Goal: Find specific page/section: Find specific page/section

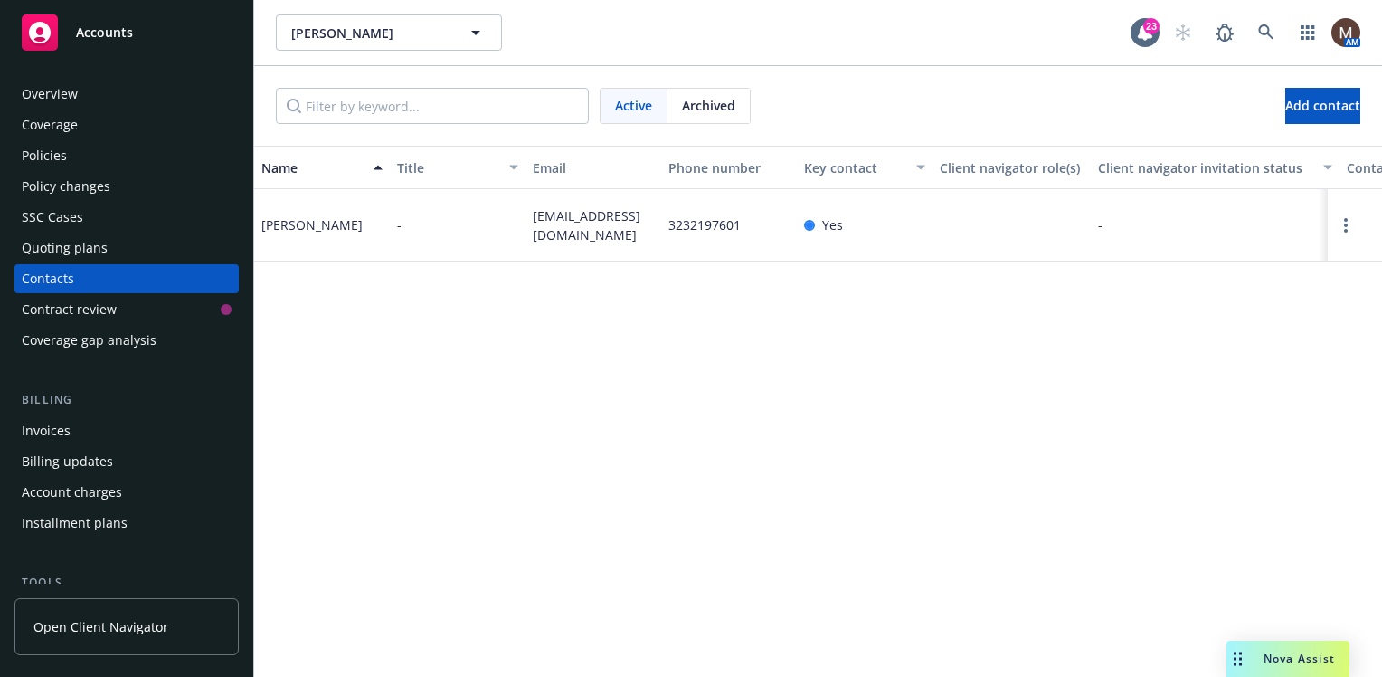
scroll to position [441, 0]
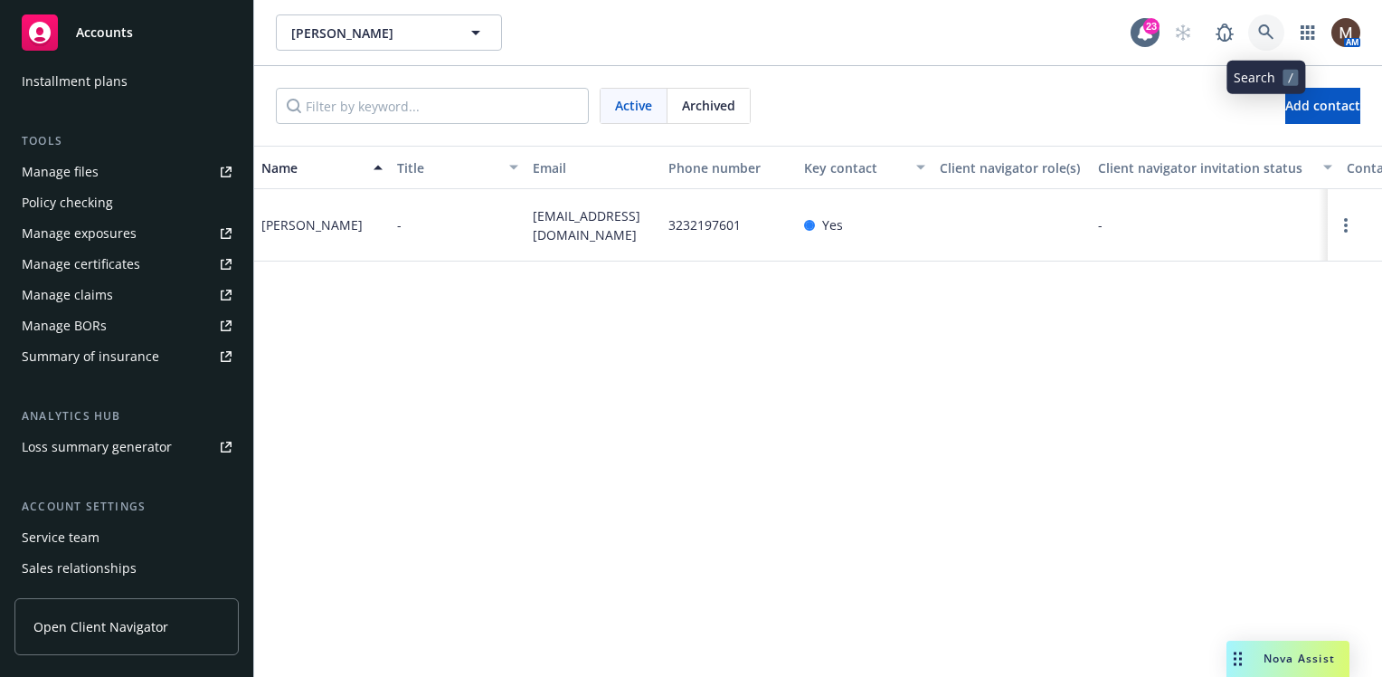
click at [1261, 30] on icon at bounding box center [1266, 32] width 16 height 16
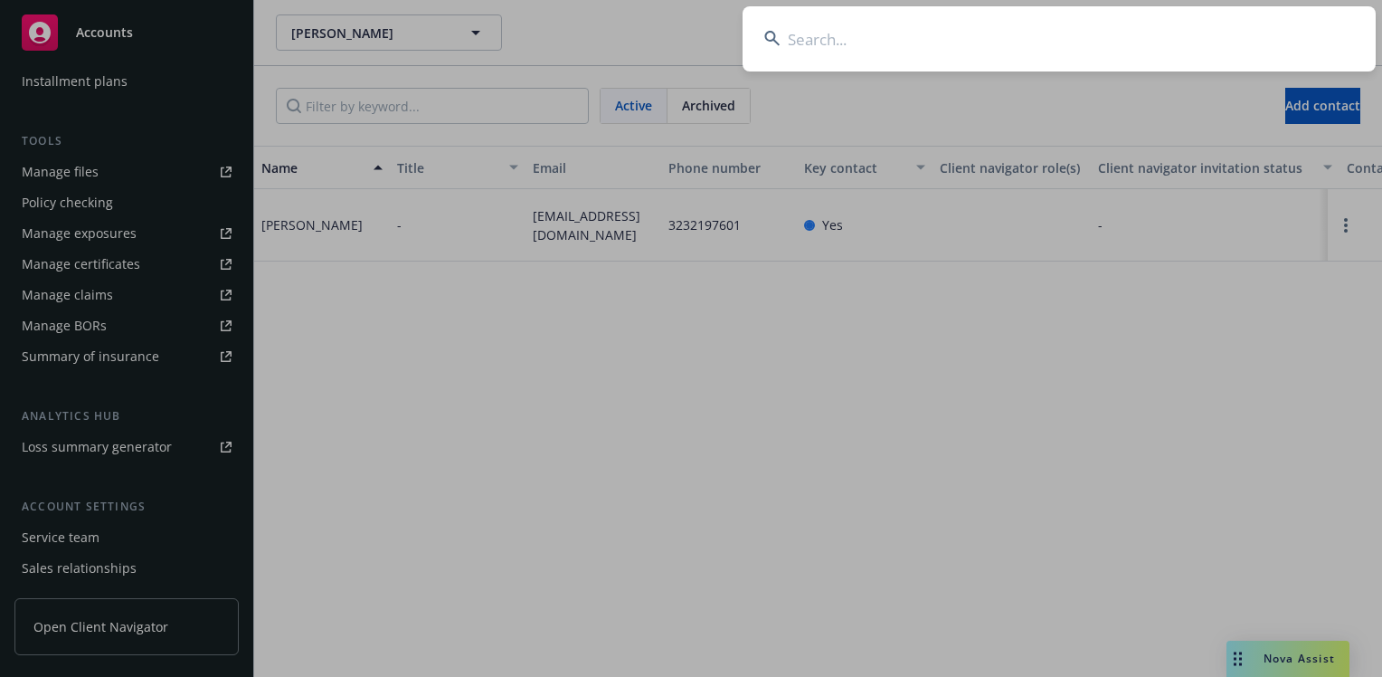
click at [789, 42] on input at bounding box center [1059, 38] width 633 height 65
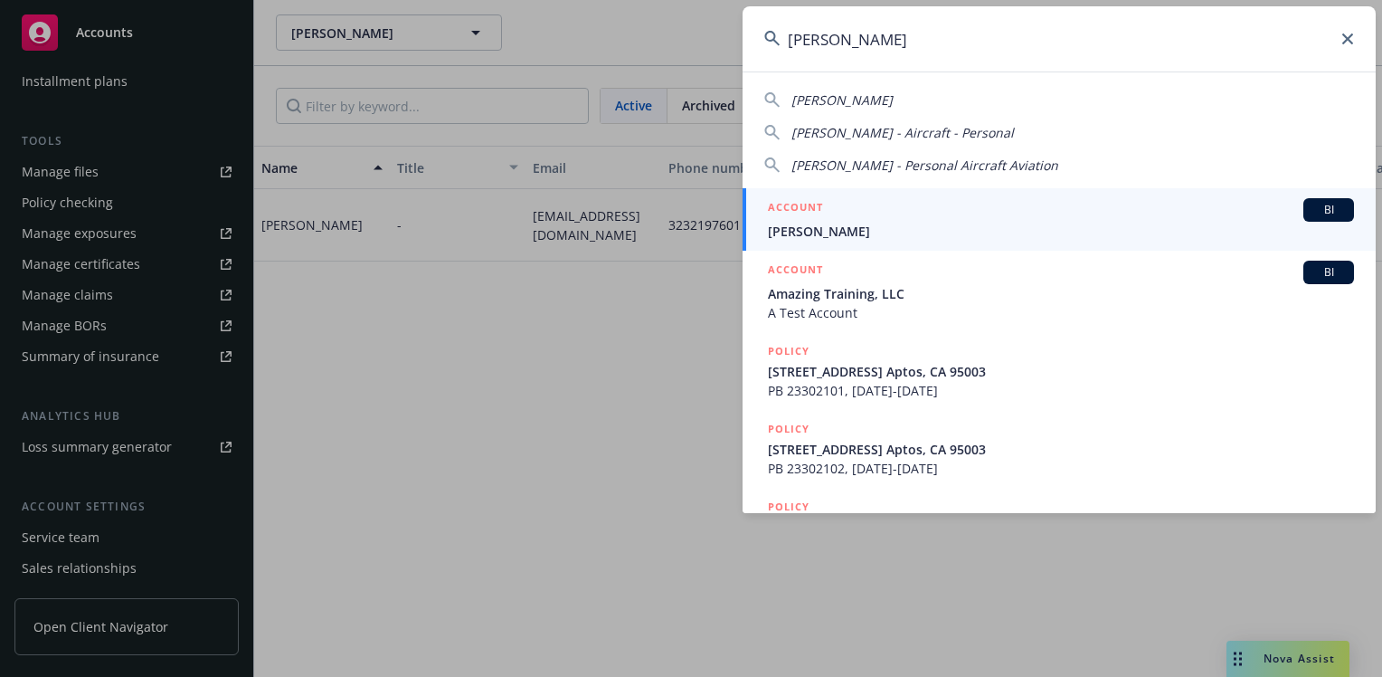
type input "[PERSON_NAME]"
click at [787, 223] on li "ACCOUNT BI [PERSON_NAME]" at bounding box center [1059, 219] width 633 height 62
click at [829, 230] on span "[PERSON_NAME]" at bounding box center [1061, 231] width 586 height 19
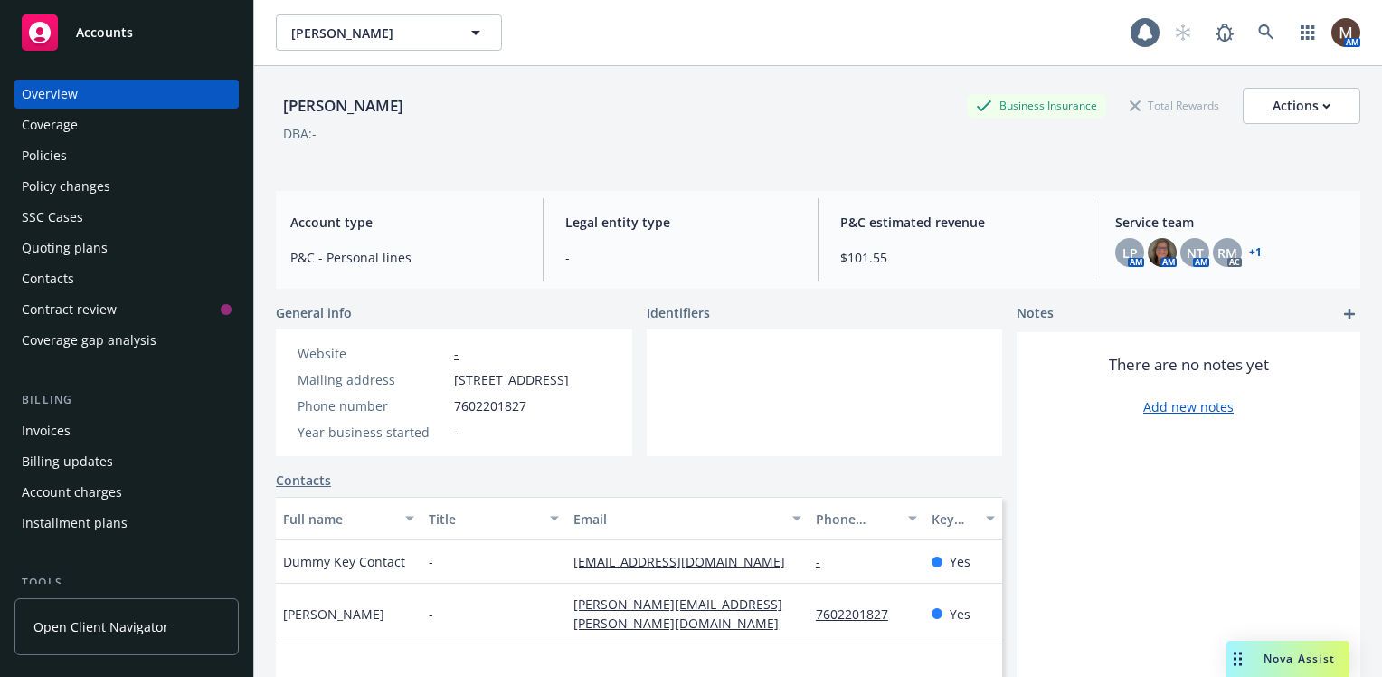
click at [56, 153] on div "Policies" at bounding box center [44, 155] width 45 height 29
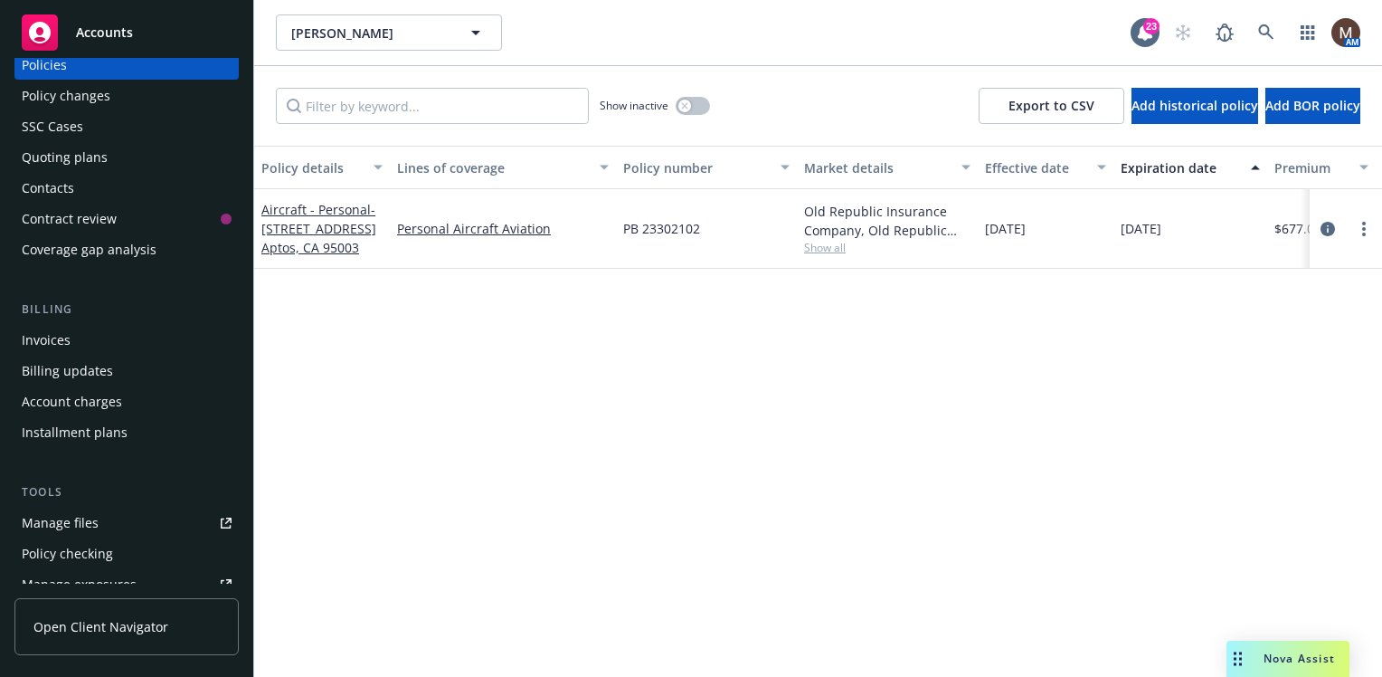
scroll to position [181, 0]
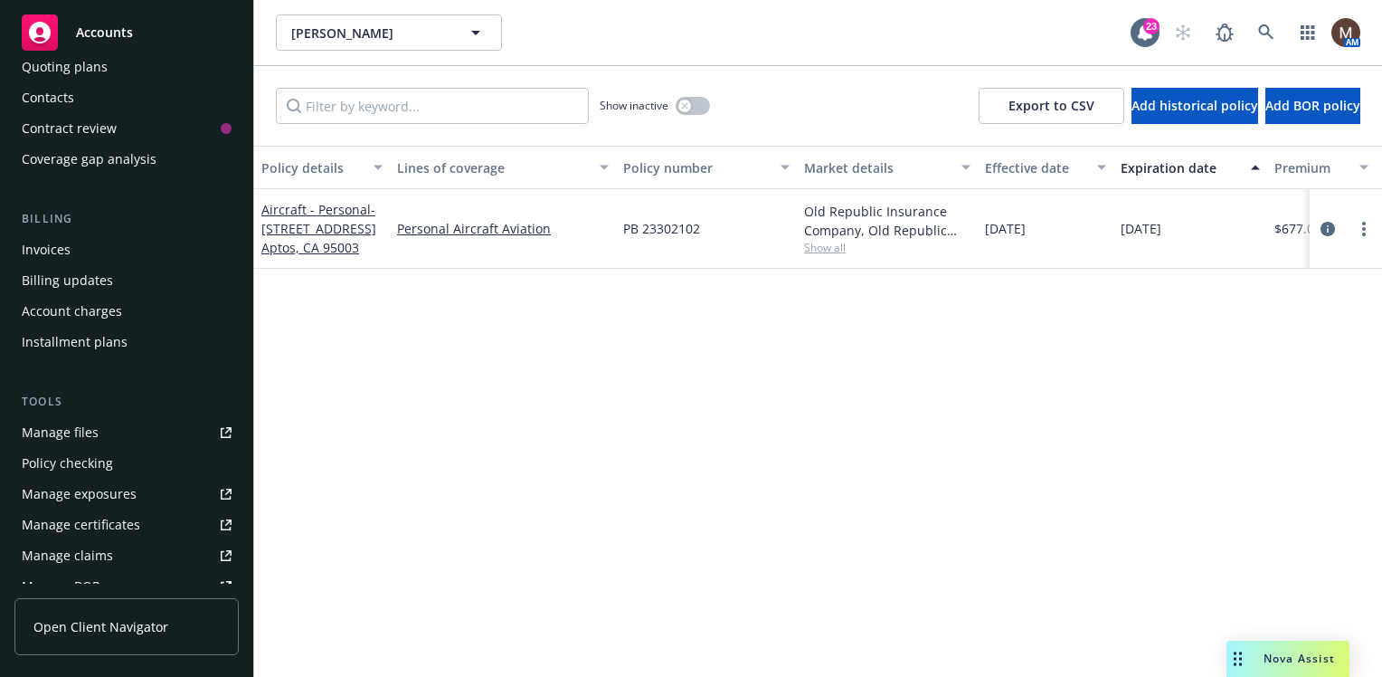
click at [83, 426] on div "Manage files" at bounding box center [60, 432] width 77 height 29
